Goal: Task Accomplishment & Management: Use online tool/utility

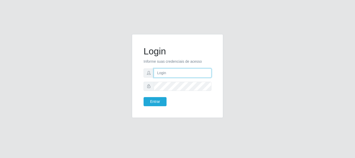
drag, startPoint x: 0, startPoint y: 0, endPoint x: 170, endPoint y: 70, distance: 183.8
click at [170, 70] on input "text" at bounding box center [183, 73] width 58 height 9
type input "[EMAIL_ADDRESS][DOMAIN_NAME]"
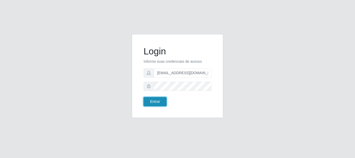
click at [161, 101] on button "Entrar" at bounding box center [155, 101] width 23 height 9
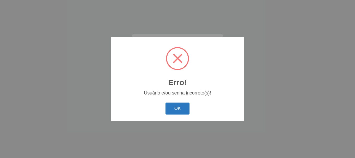
click at [171, 108] on button "OK" at bounding box center [178, 109] width 24 height 12
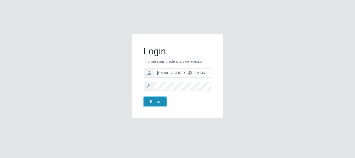
click at [158, 102] on button "Entrar" at bounding box center [155, 101] width 23 height 9
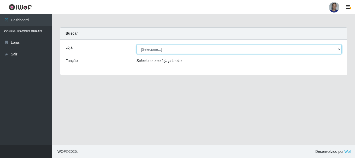
click at [339, 50] on select "[Selecione...] Supermercado [GEOGRAPHIC_DATA]" at bounding box center [239, 49] width 205 height 9
select select "165"
click at [137, 45] on select "[Selecione...] Supermercado [GEOGRAPHIC_DATA]" at bounding box center [239, 49] width 205 height 9
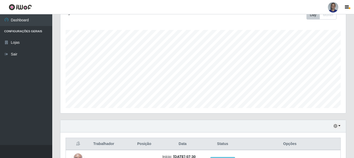
scroll to position [119, 0]
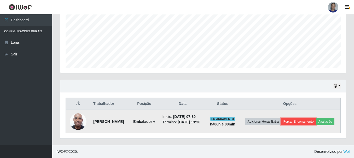
click at [291, 122] on button "Forçar Encerramento" at bounding box center [298, 121] width 35 height 7
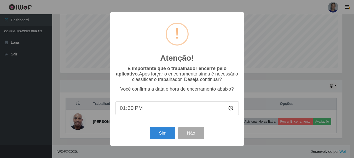
scroll to position [108, 283]
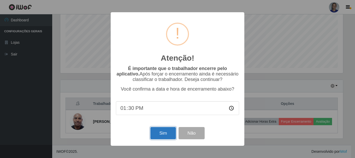
click at [171, 137] on button "Sim" at bounding box center [162, 133] width 25 height 12
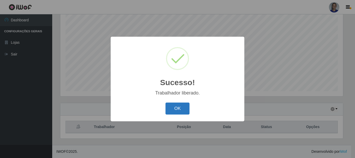
click at [179, 112] on button "OK" at bounding box center [178, 109] width 24 height 12
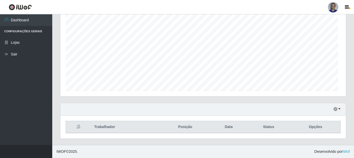
scroll to position [108, 285]
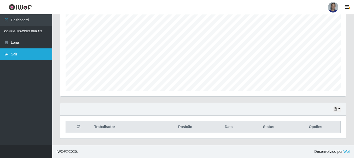
click at [13, 58] on link "Sair" at bounding box center [26, 55] width 52 height 12
